Goal: Find contact information: Find contact information

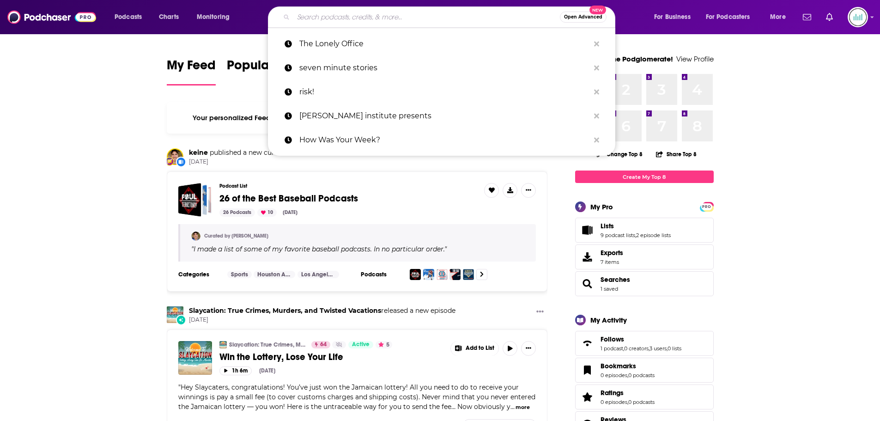
click at [315, 16] on input "Search podcasts, credits, & more..." at bounding box center [426, 17] width 266 height 15
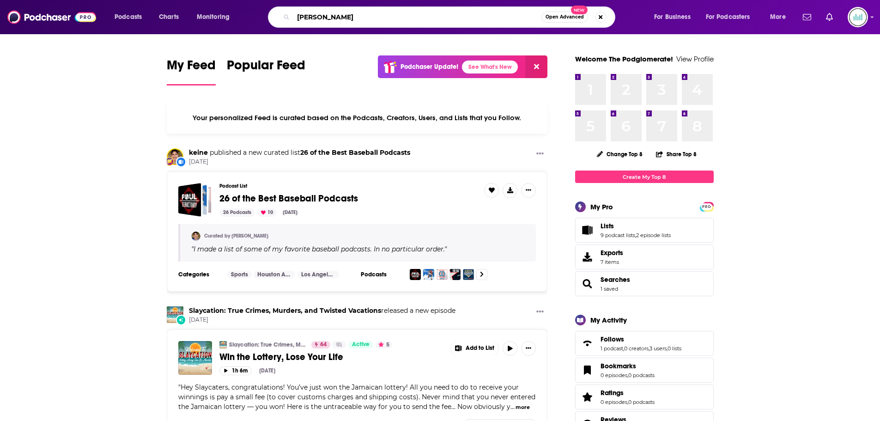
type input "[PERSON_NAME]"
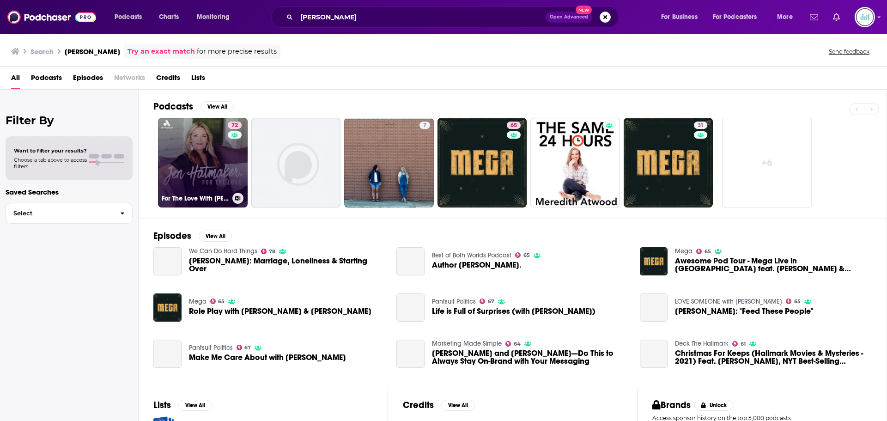
click at [183, 142] on link "72 For The Love With [PERSON_NAME] Podcast" at bounding box center [203, 163] width 90 height 90
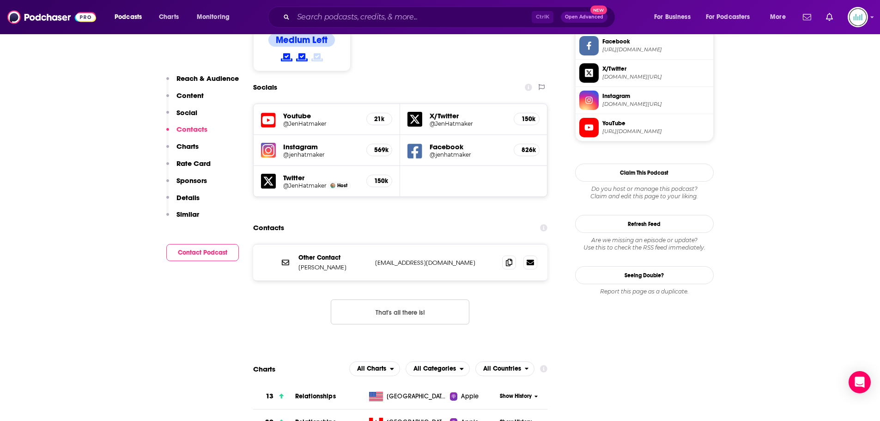
scroll to position [785, 0]
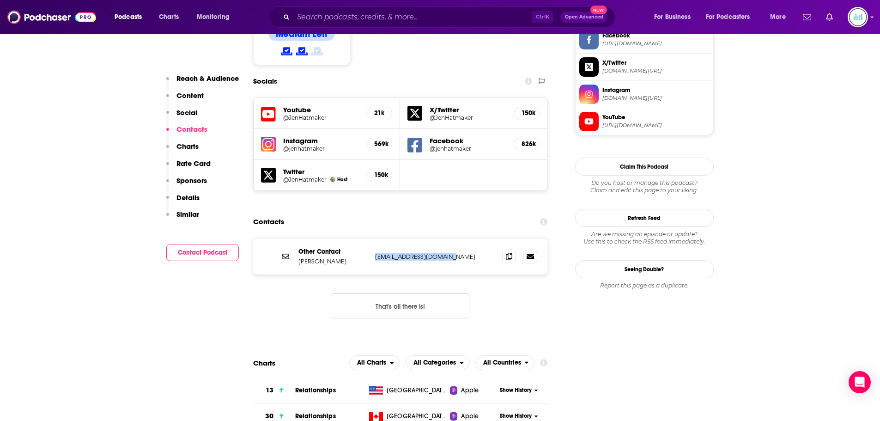
drag, startPoint x: 455, startPoint y: 198, endPoint x: 374, endPoint y: 202, distance: 80.5
click at [375, 253] on p "[EMAIL_ADDRESS][DOMAIN_NAME]" at bounding box center [435, 257] width 120 height 8
copy p "[EMAIL_ADDRESS][DOMAIN_NAME]"
